Goal: Find specific page/section: Find specific page/section

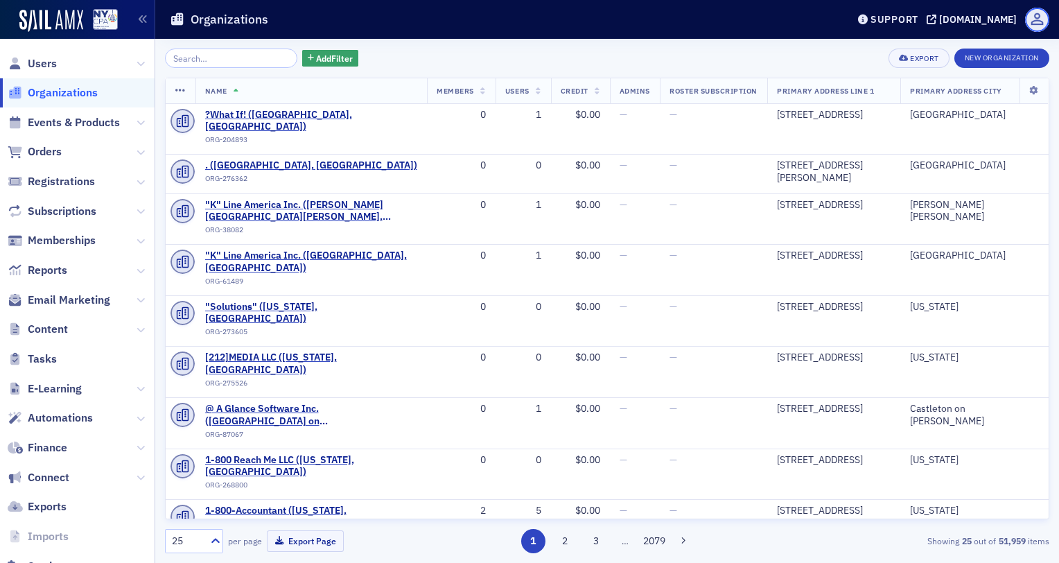
click at [1036, 15] on span at bounding box center [1037, 20] width 24 height 24
click at [147, 18] on icon "button" at bounding box center [143, 20] width 10 height 10
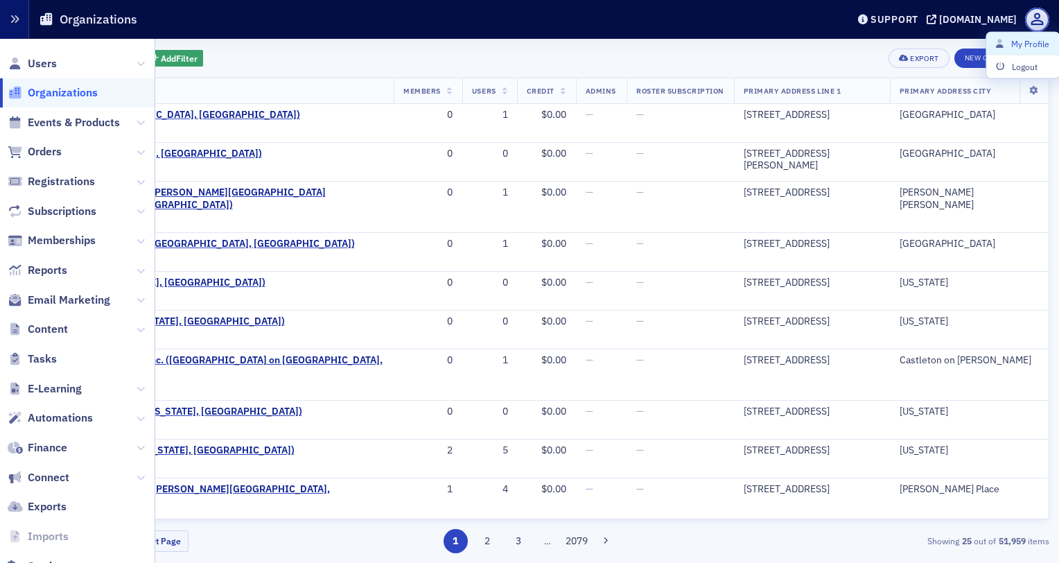
click at [3, 17] on button "button" at bounding box center [14, 19] width 29 height 39
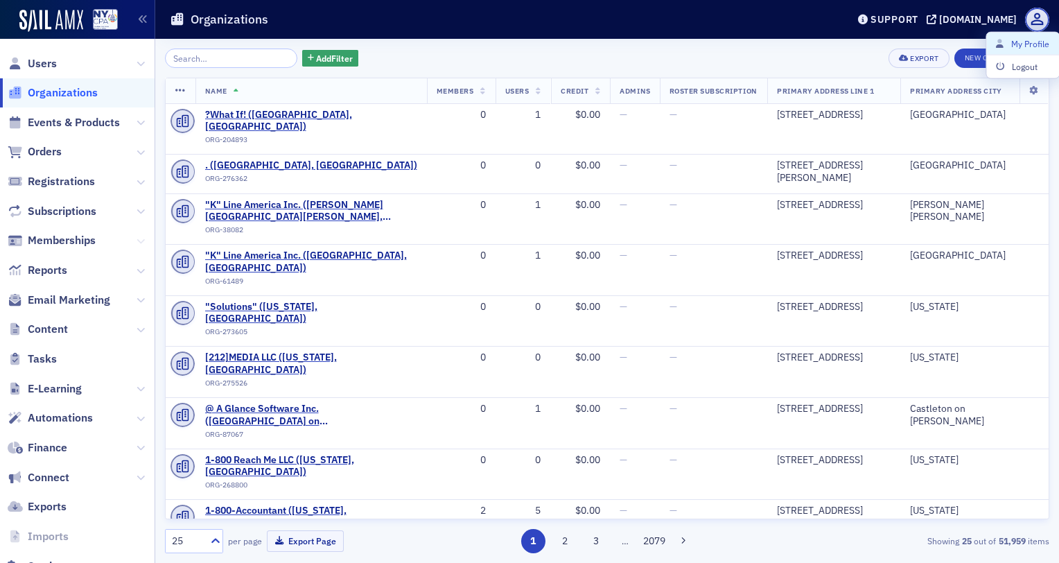
click at [137, 243] on icon at bounding box center [141, 241] width 8 height 8
click at [1032, 28] on span at bounding box center [1037, 20] width 24 height 24
click at [145, 17] on icon "button" at bounding box center [143, 20] width 10 height 10
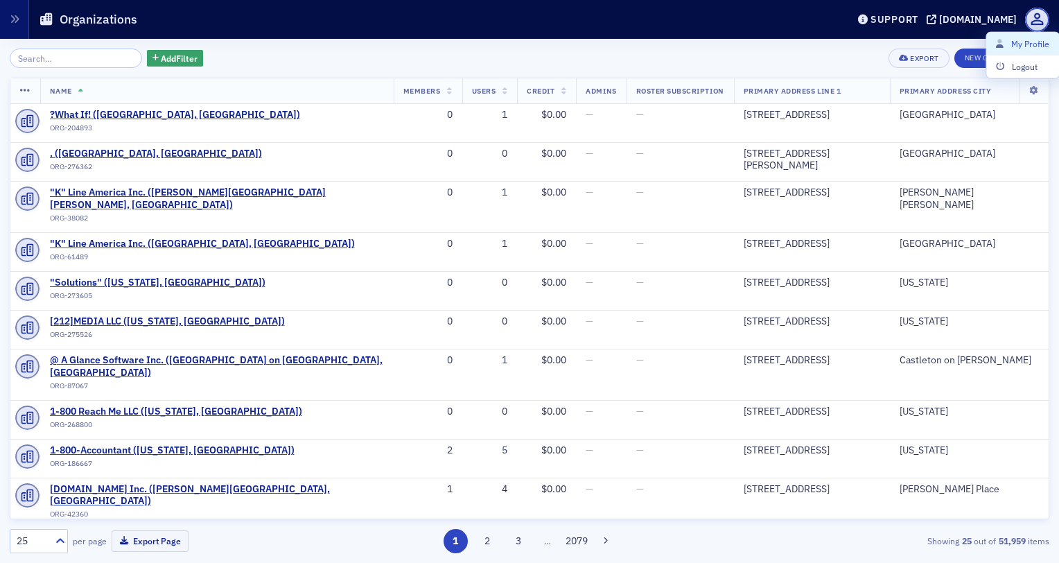
click at [90, 19] on h1 "Organizations" at bounding box center [99, 19] width 78 height 17
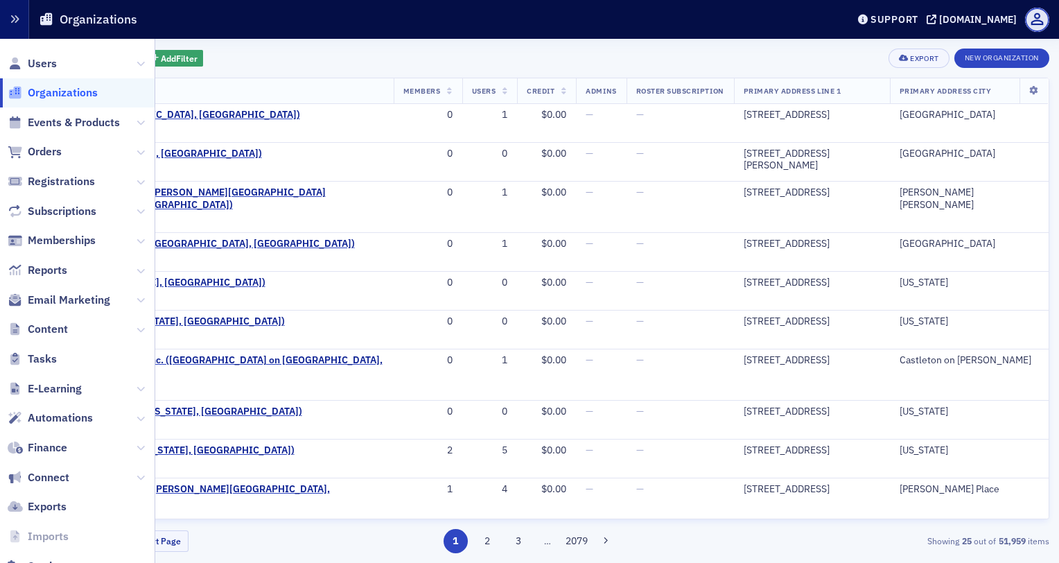
click at [10, 25] on button "button" at bounding box center [14, 19] width 29 height 39
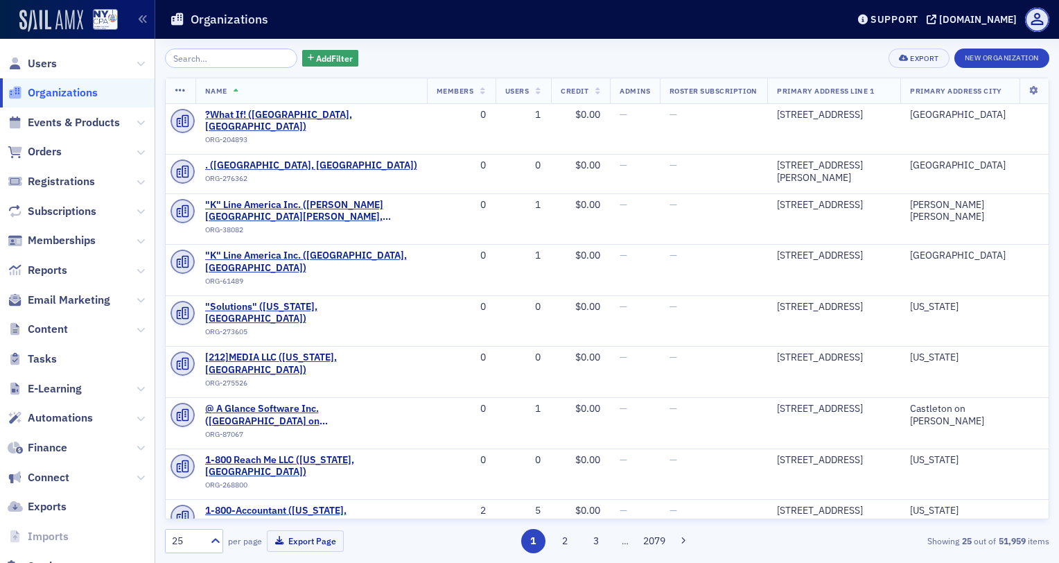
click at [45, 24] on img at bounding box center [51, 21] width 64 height 22
